Goal: Information Seeking & Learning: Learn about a topic

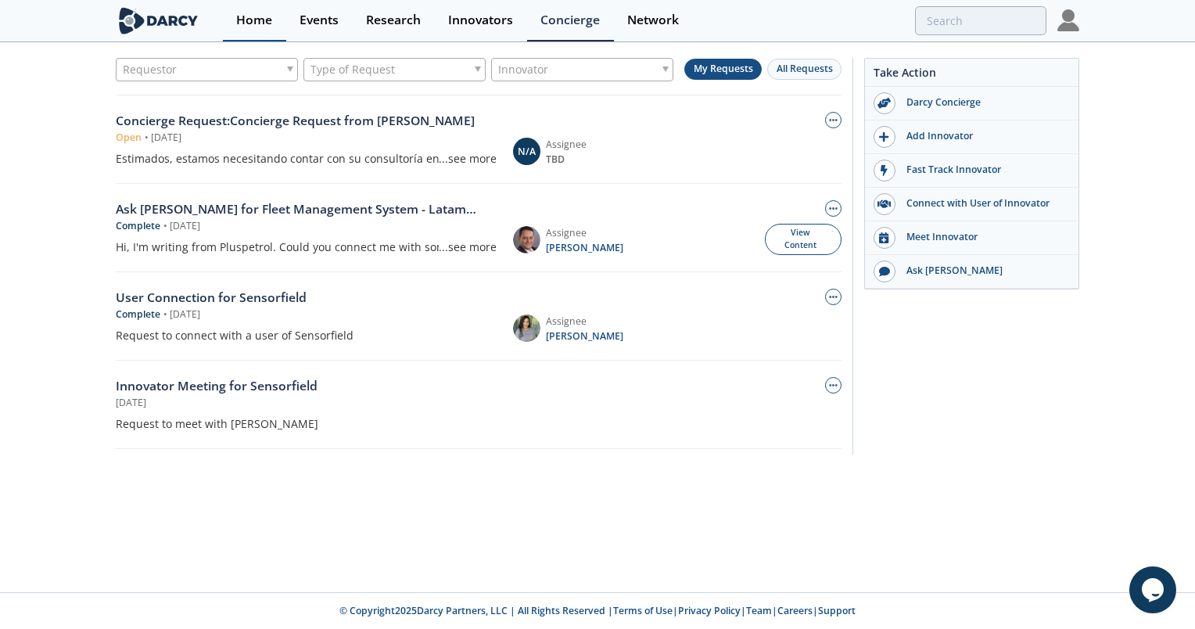
click at [265, 20] on div "Home" at bounding box center [254, 20] width 36 height 13
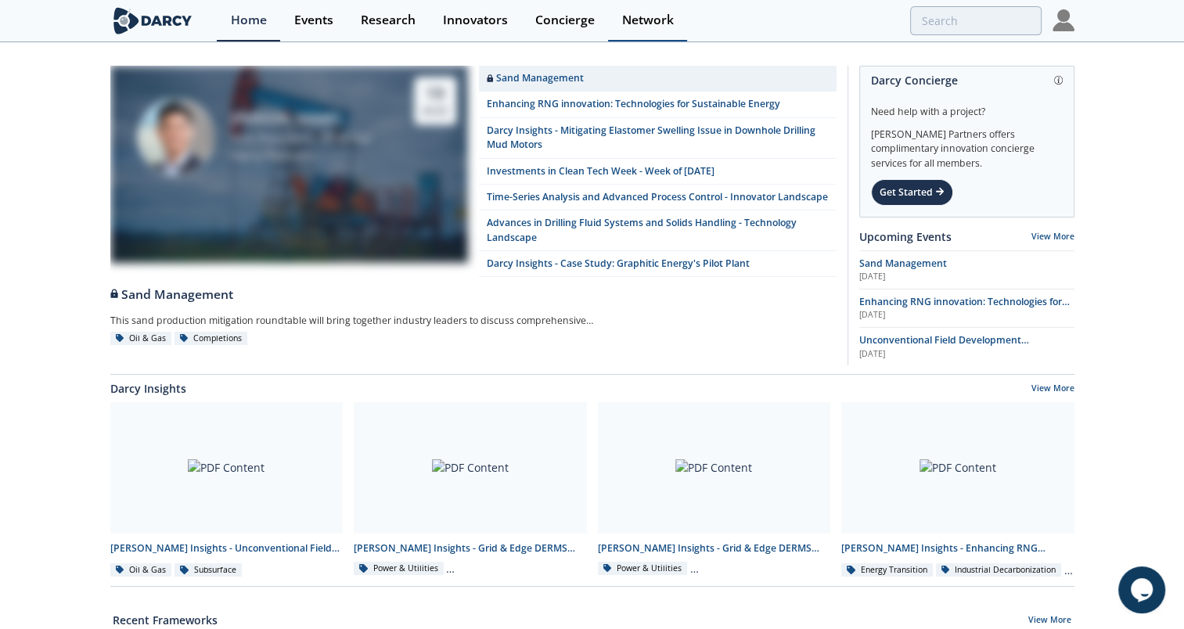
click at [645, 23] on div "Network" at bounding box center [648, 20] width 52 height 13
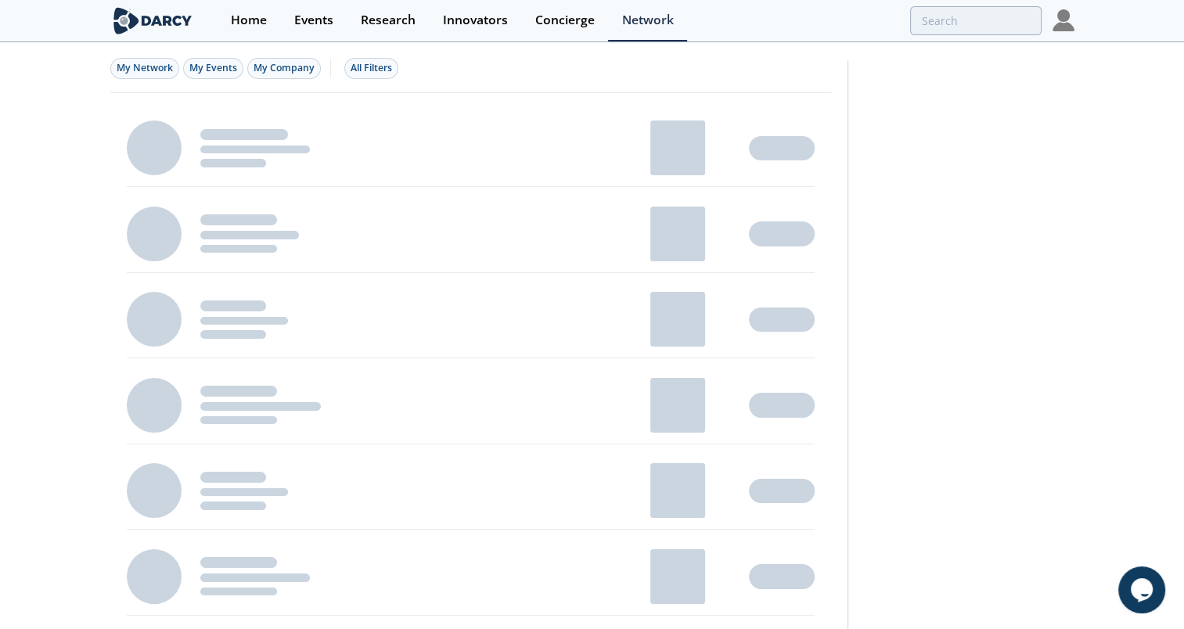
click at [148, 23] on img at bounding box center [152, 20] width 85 height 27
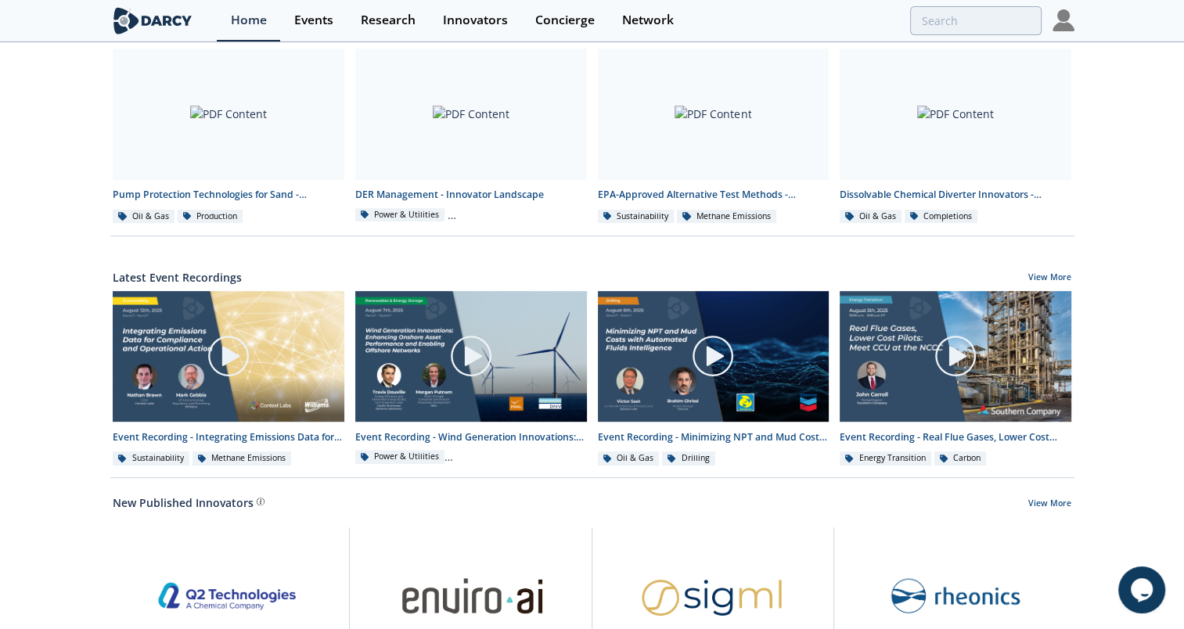
scroll to position [782, 0]
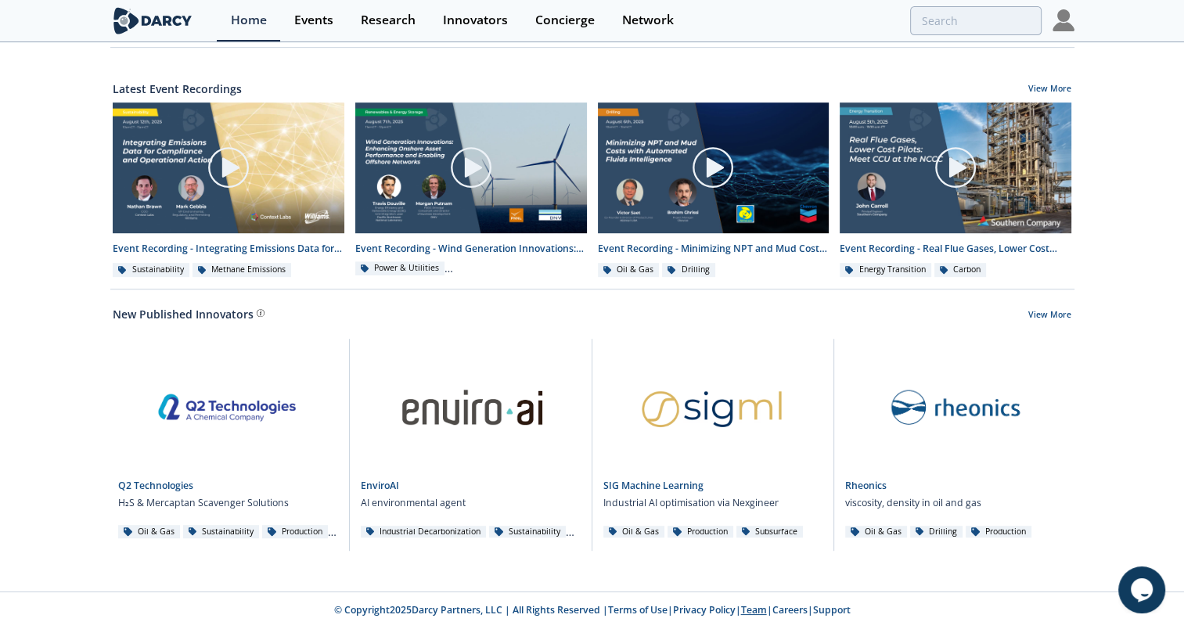
click at [765, 613] on link "Team" at bounding box center [754, 609] width 26 height 13
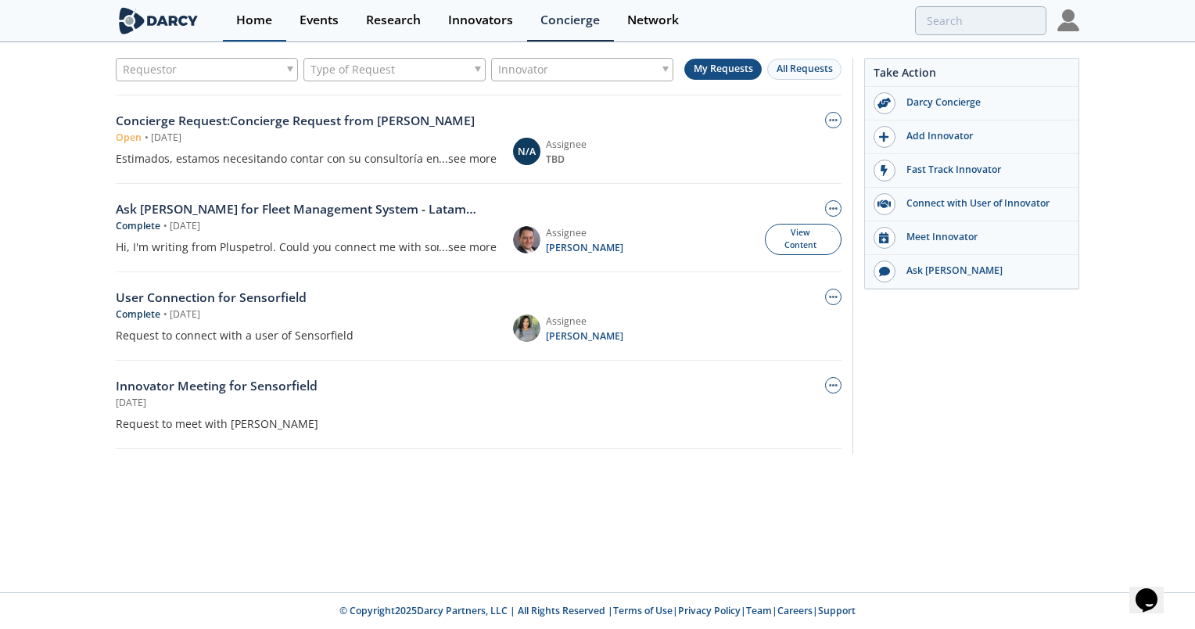
click at [267, 14] on div "Home" at bounding box center [254, 20] width 36 height 13
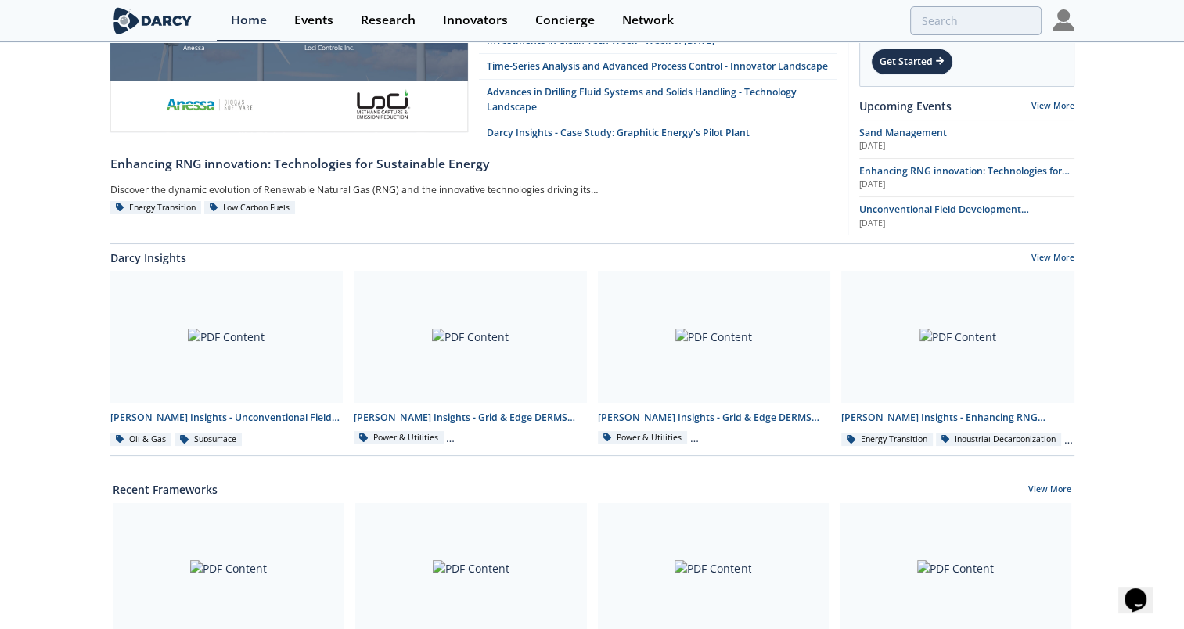
scroll to position [235, 0]
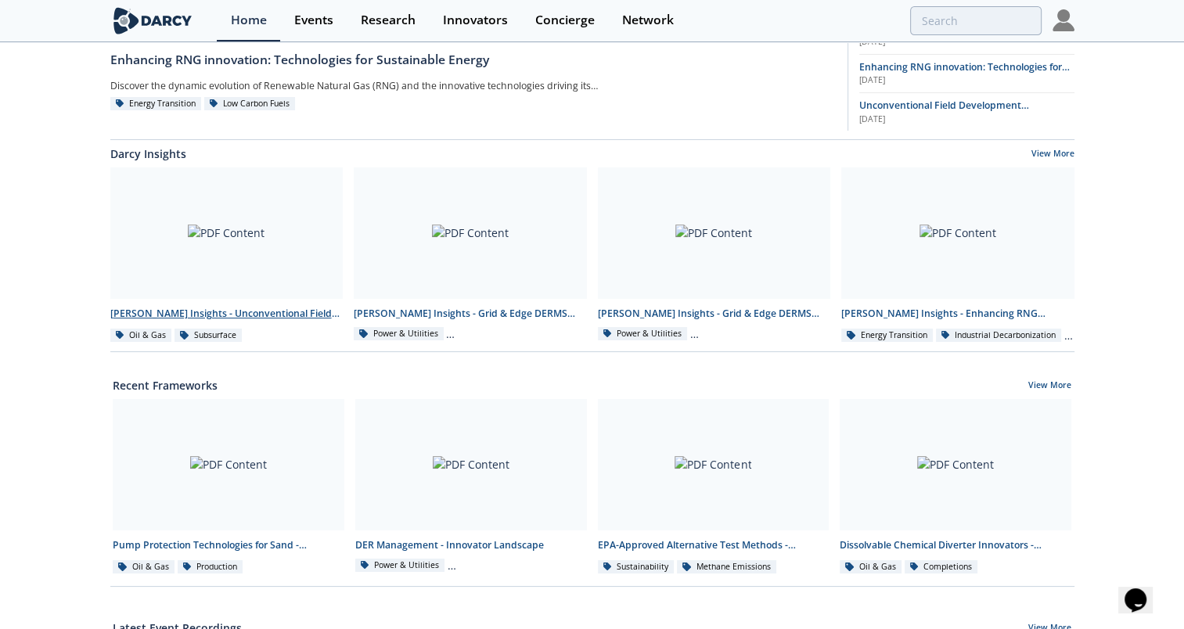
click at [181, 321] on div "Darcy Insights - Unconventional Field Development Optimization through Geochemi…" at bounding box center [226, 314] width 233 height 14
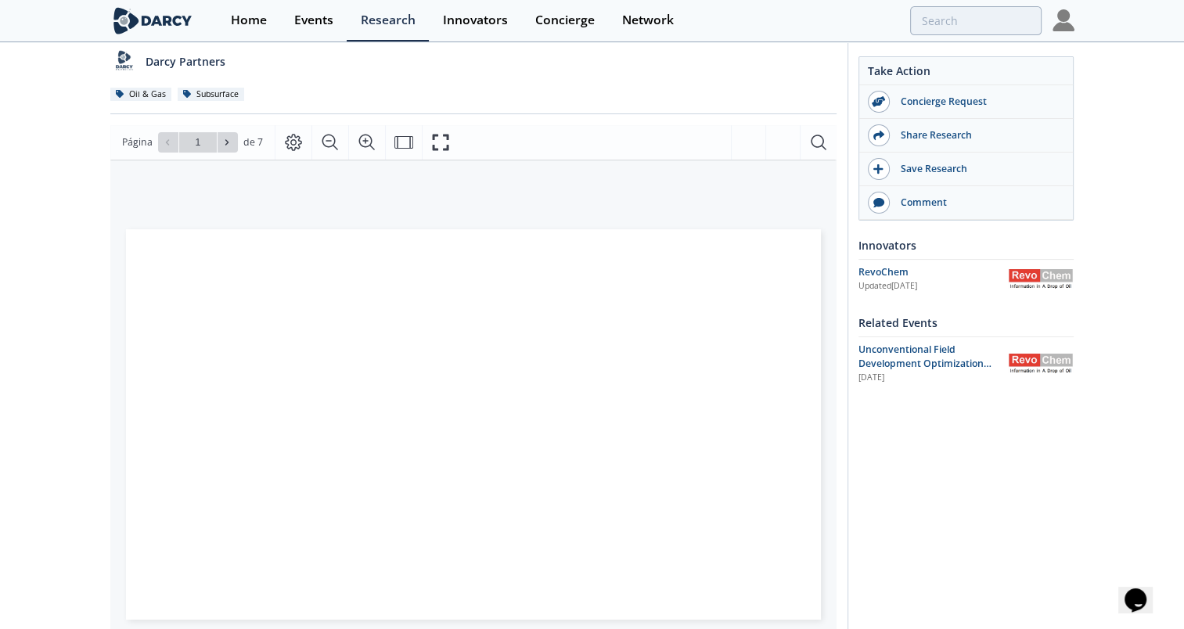
scroll to position [235, 0]
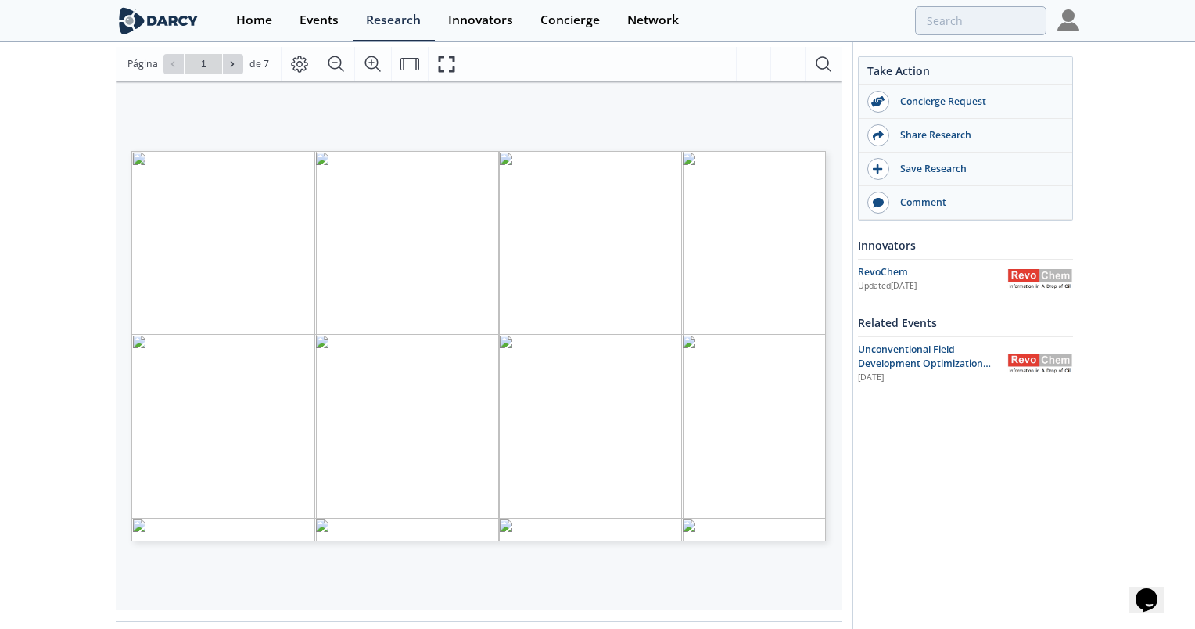
type input "2"
type input "7"
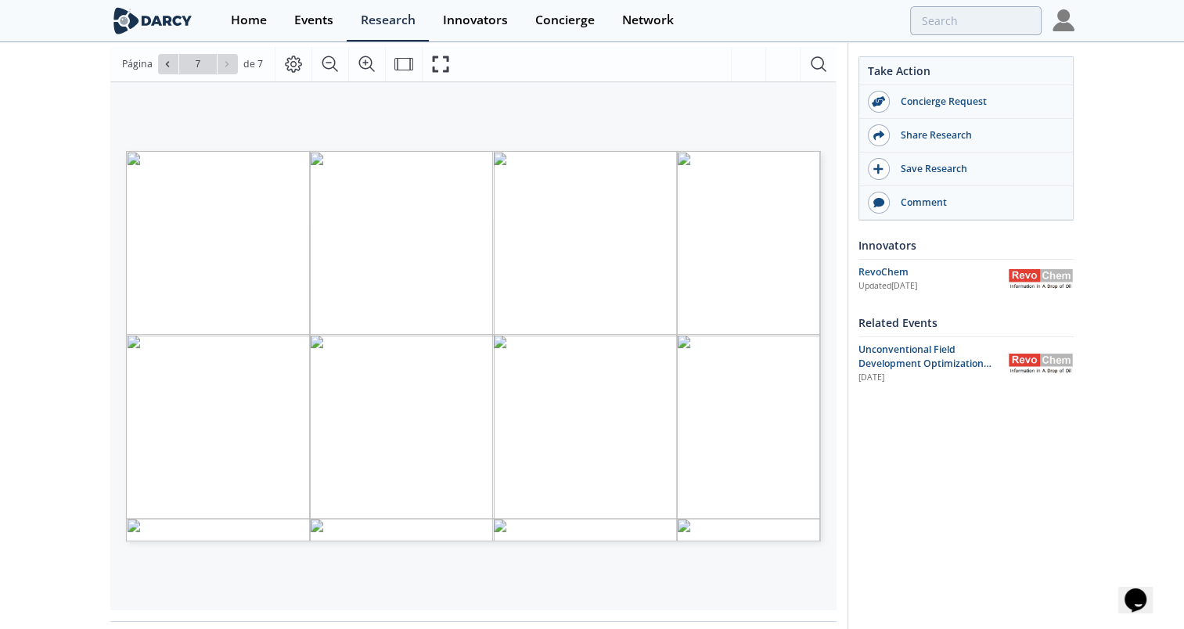
click at [93, 301] on div "Darcy Insights - Unconventional Field Development Optimization through Geochemi…" at bounding box center [592, 384] width 1184 height 1151
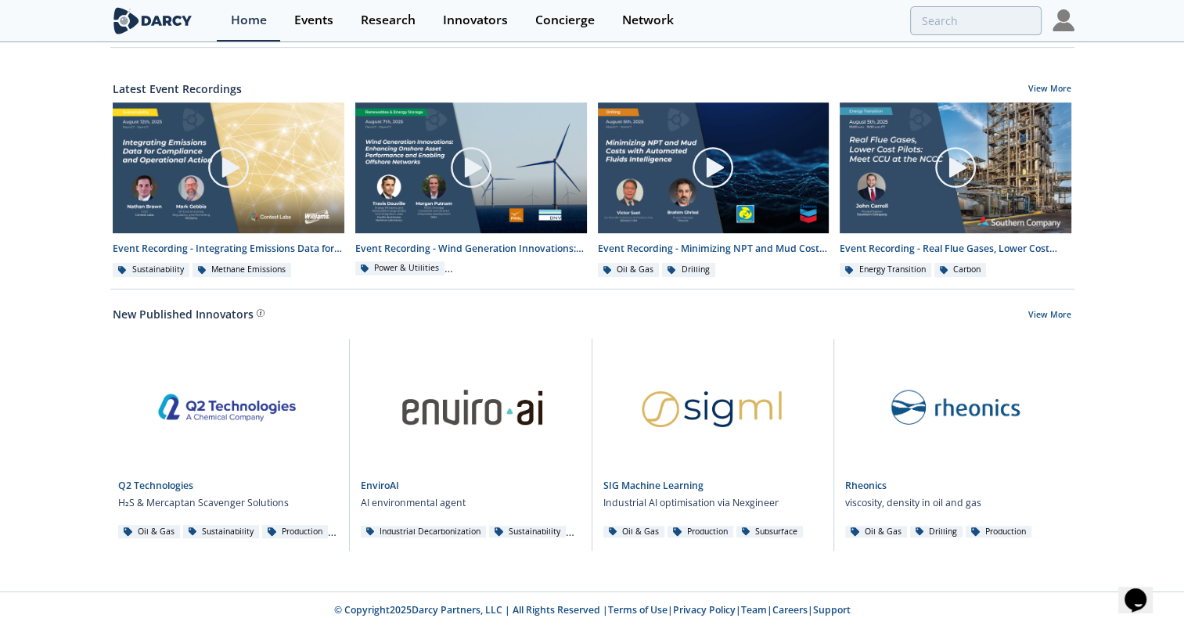
scroll to position [774, 0]
click at [657, 485] on link "SIG Machine Learning" at bounding box center [653, 485] width 100 height 13
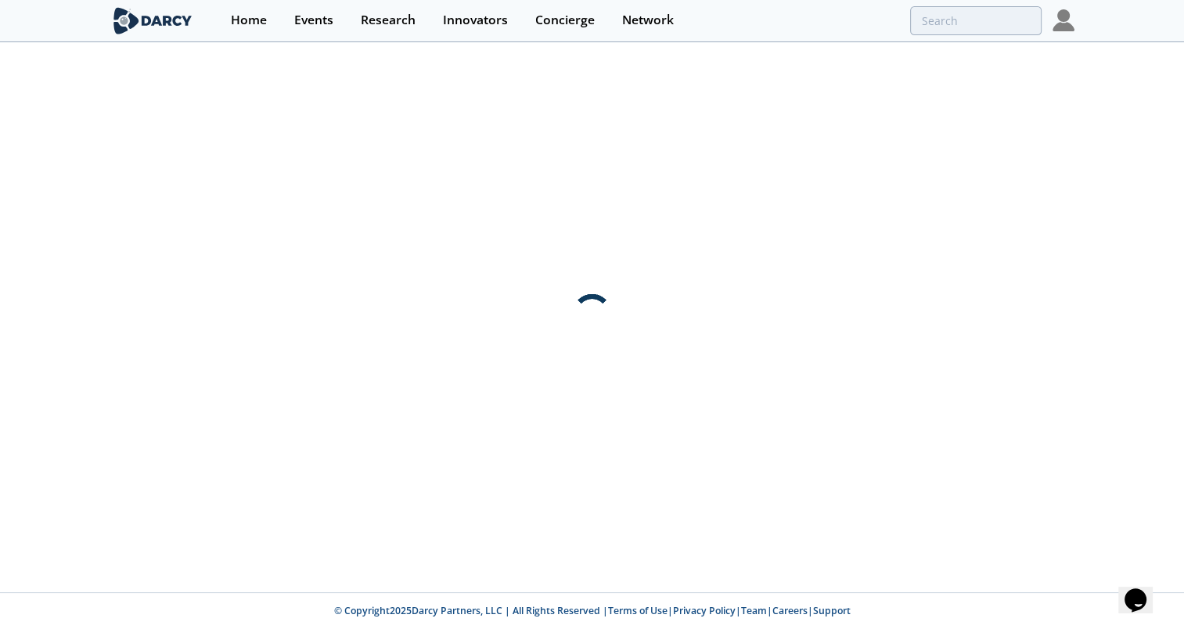
scroll to position [0, 0]
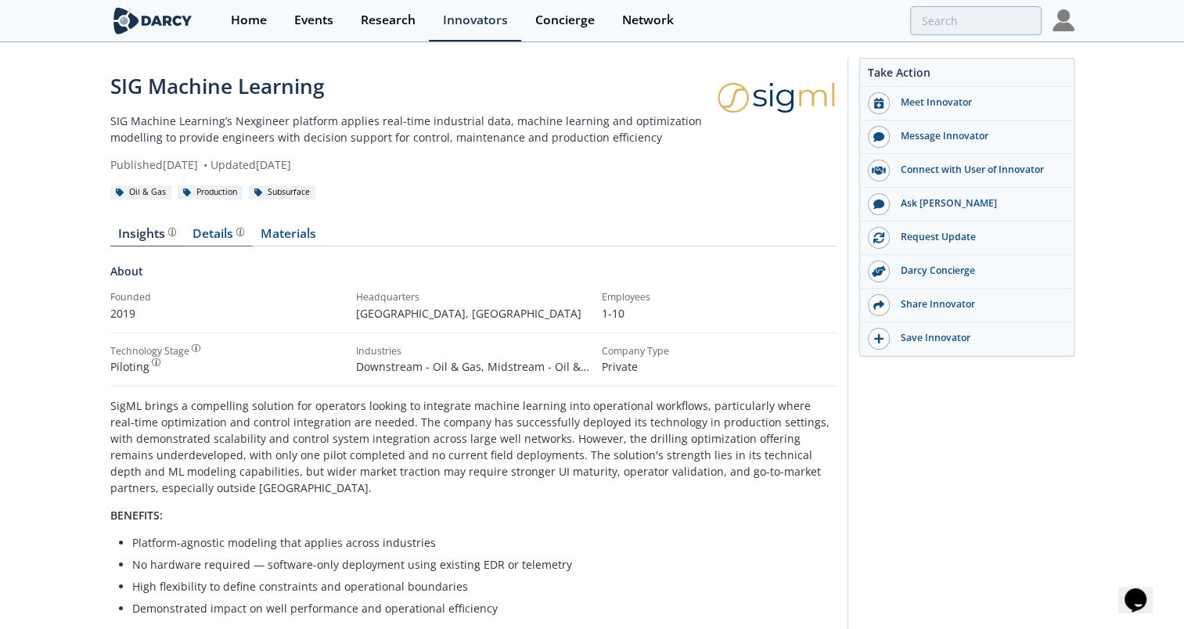
click at [208, 235] on div "Details" at bounding box center [218, 234] width 52 height 13
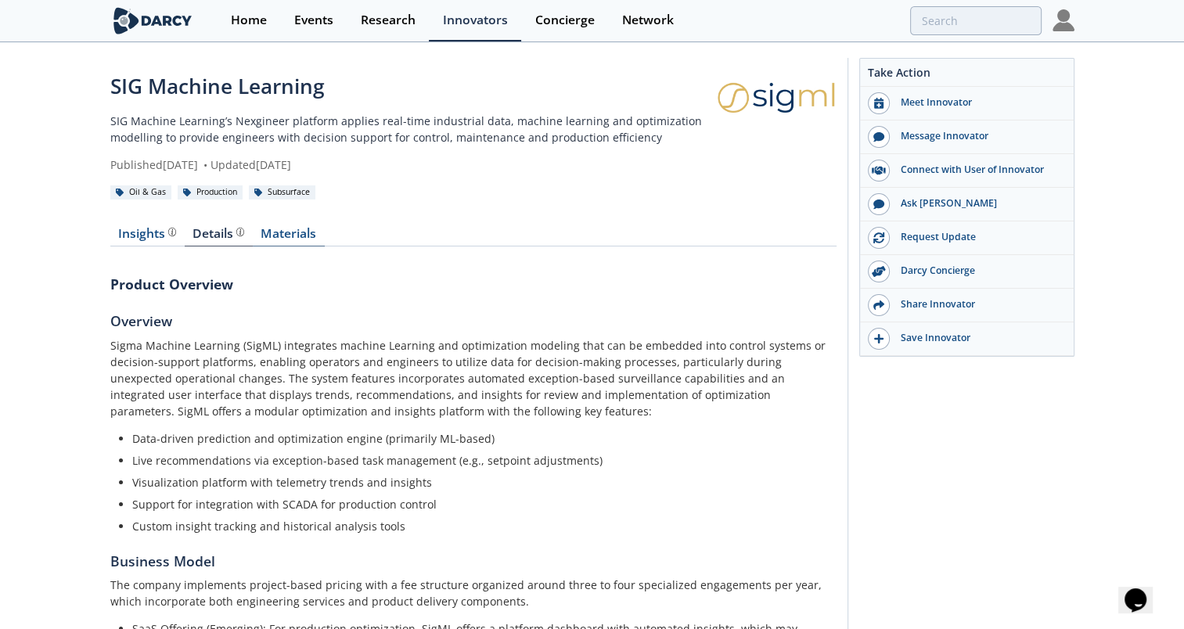
click at [285, 232] on link "Materials" at bounding box center [289, 237] width 72 height 19
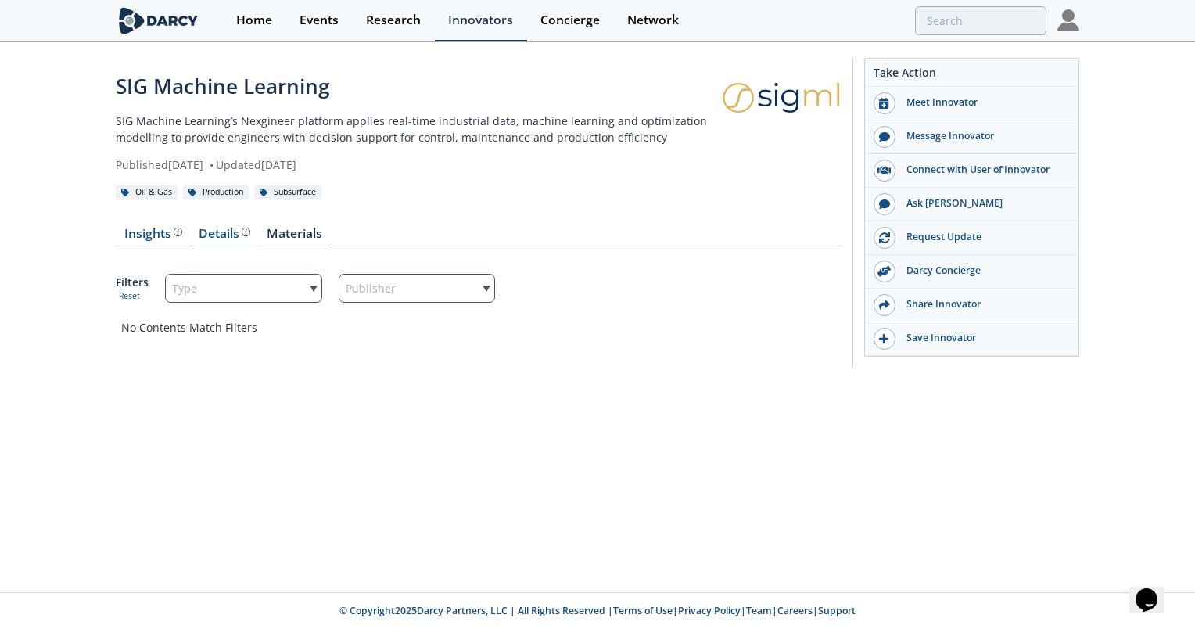
click at [214, 232] on div "Details Product overview, business model, technology and applications as added …" at bounding box center [225, 234] width 52 height 13
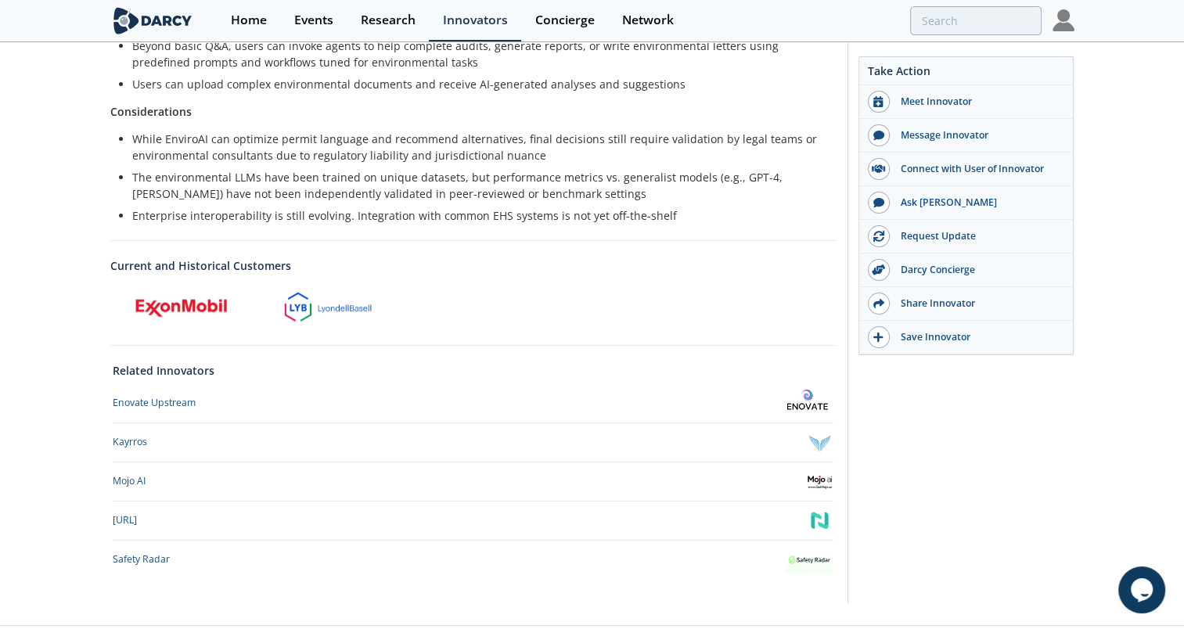
scroll to position [610, 0]
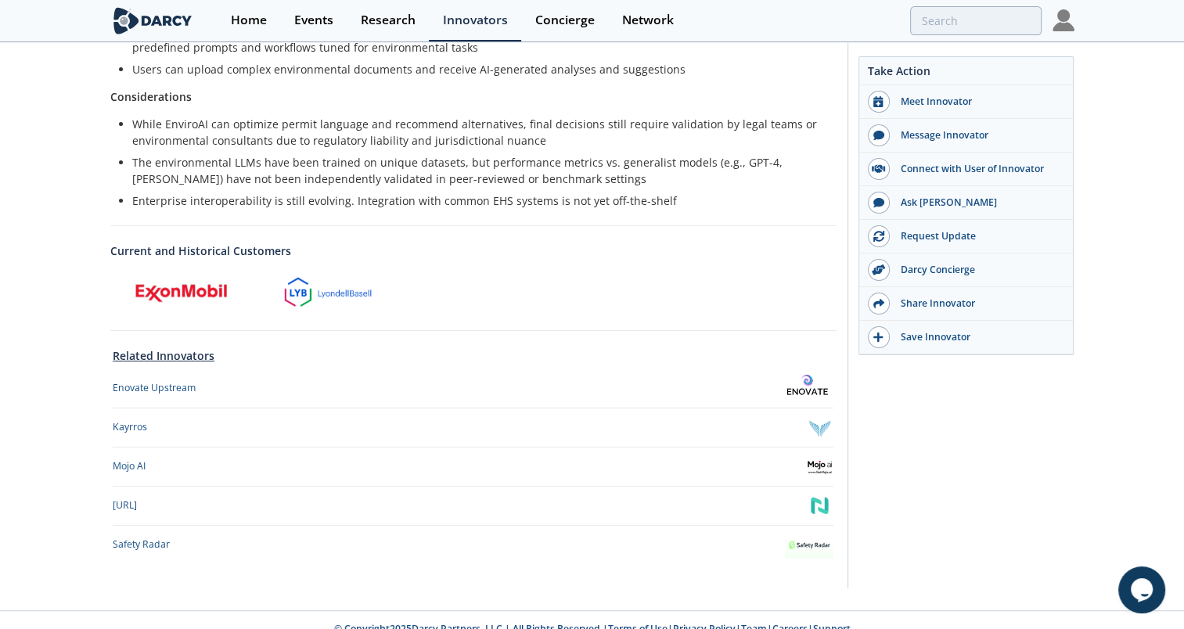
click at [131, 347] on link "Related Innovators" at bounding box center [164, 355] width 102 height 16
